Goal: Check status: Check status

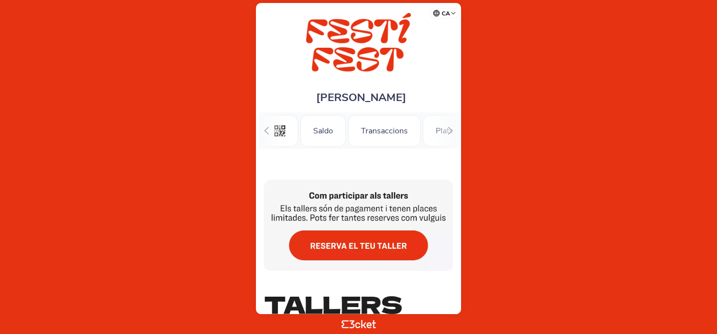
scroll to position [0, 86]
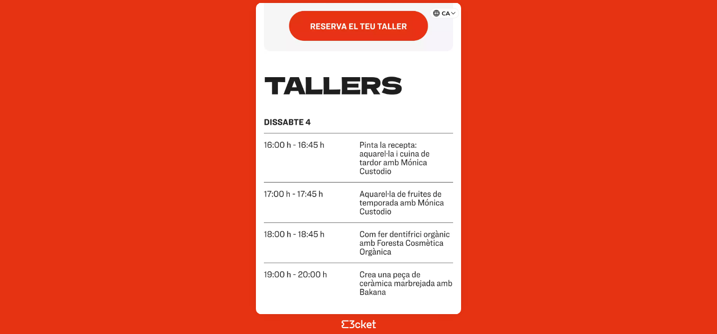
scroll to position [0, 0]
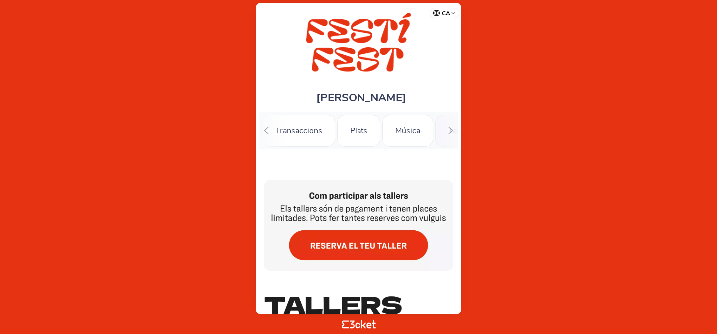
click at [268, 130] on icon at bounding box center [266, 130] width 7 height 7
click at [268, 130] on div ".st0{fill-rule:evenodd;clip-rule:evenodd;} [GEOGRAPHIC_DATA] Transaccions Plats…" at bounding box center [358, 130] width 199 height 36
click at [275, 131] on icon ".st0{fill-rule:evenodd;clip-rule:evenodd;}" at bounding box center [279, 130] width 11 height 11
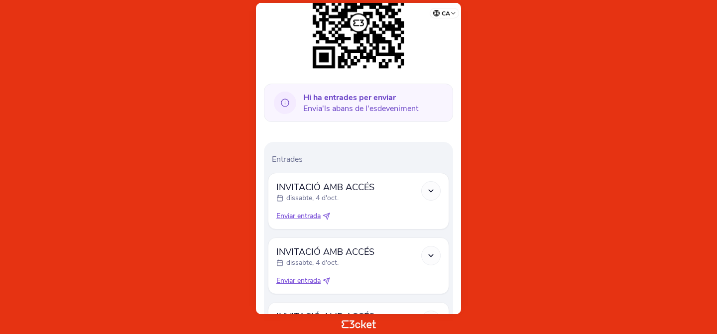
scroll to position [188, 0]
click at [347, 103] on span "Hi ha entrades per enviar Envia'ls abans de l'esdeveniment" at bounding box center [360, 102] width 115 height 22
click at [284, 102] on icon at bounding box center [285, 102] width 22 height 22
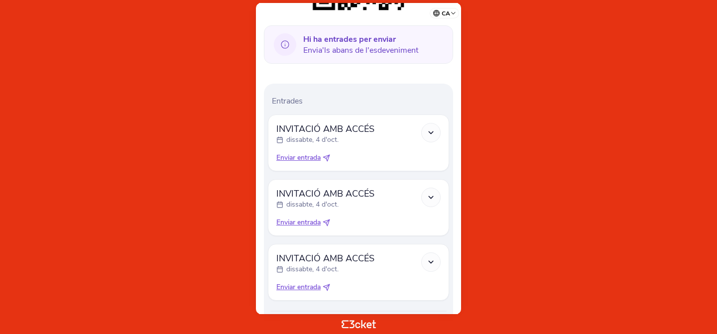
scroll to position [298, 0]
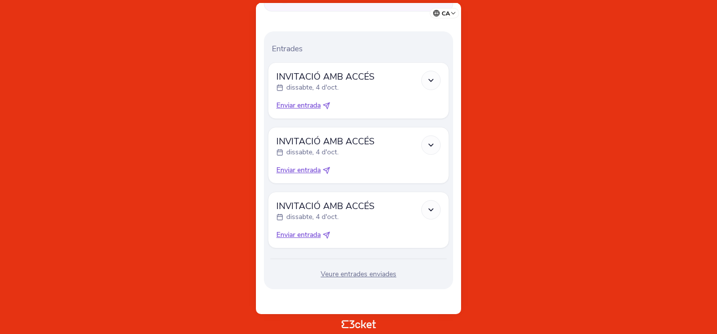
click at [355, 277] on div "Veure entrades enviades" at bounding box center [358, 274] width 181 height 10
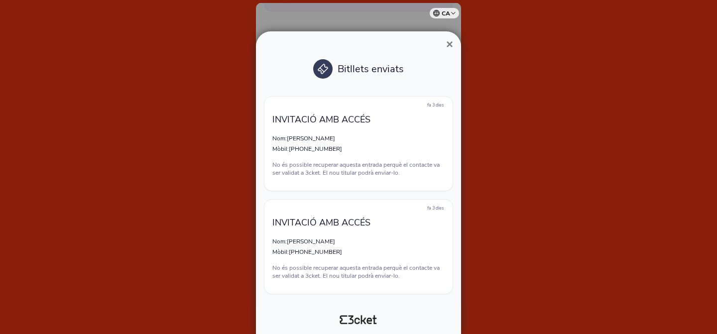
click at [450, 41] on span "×" at bounding box center [449, 43] width 7 height 13
